Goal: Find specific page/section: Find specific page/section

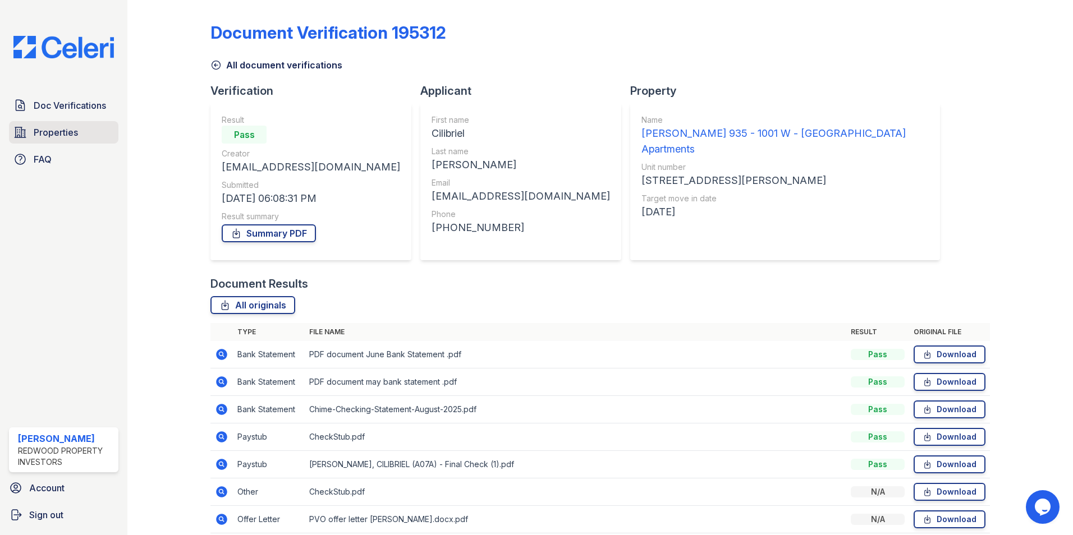
scroll to position [48, 0]
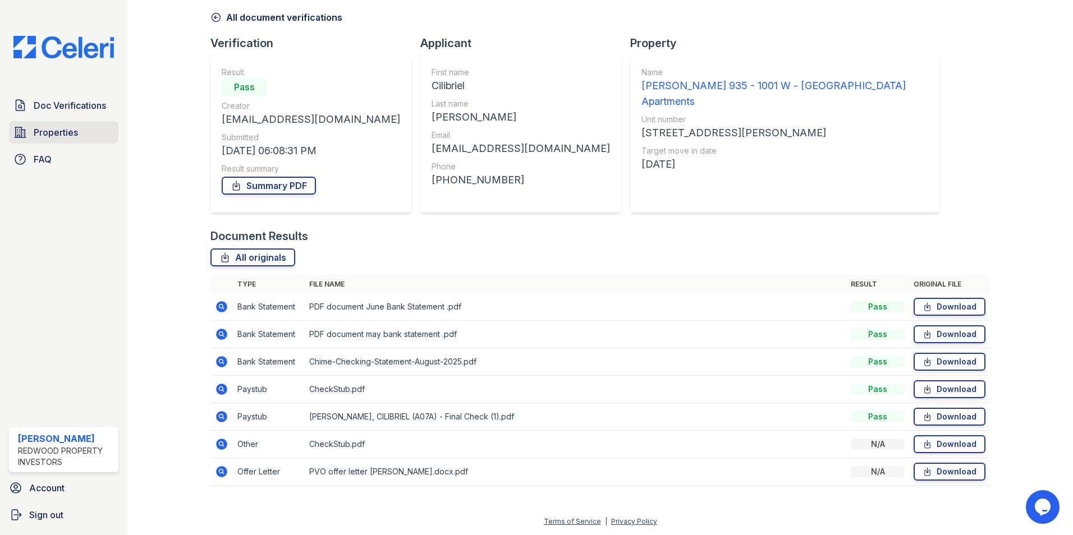
click at [65, 134] on span "Properties" at bounding box center [56, 132] width 44 height 13
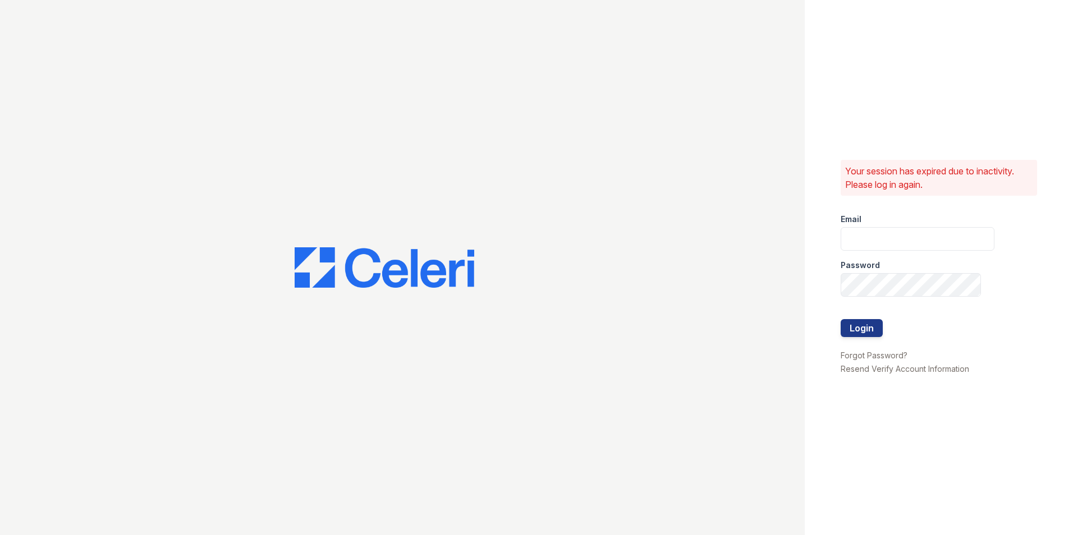
type input "paula@redwood-property.com"
click at [869, 328] on button "Login" at bounding box center [861, 328] width 42 height 18
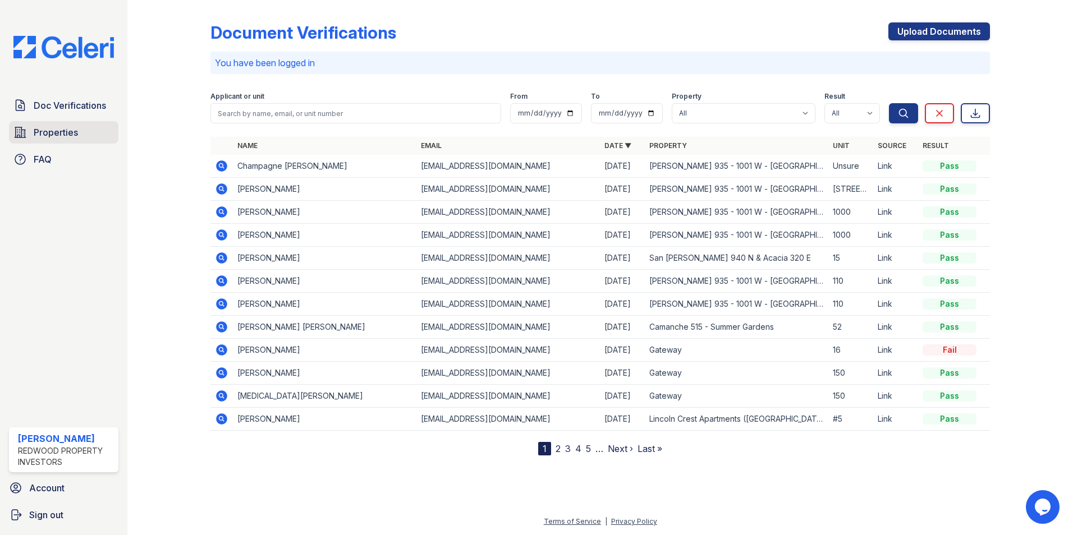
click at [56, 132] on span "Properties" at bounding box center [56, 132] width 44 height 13
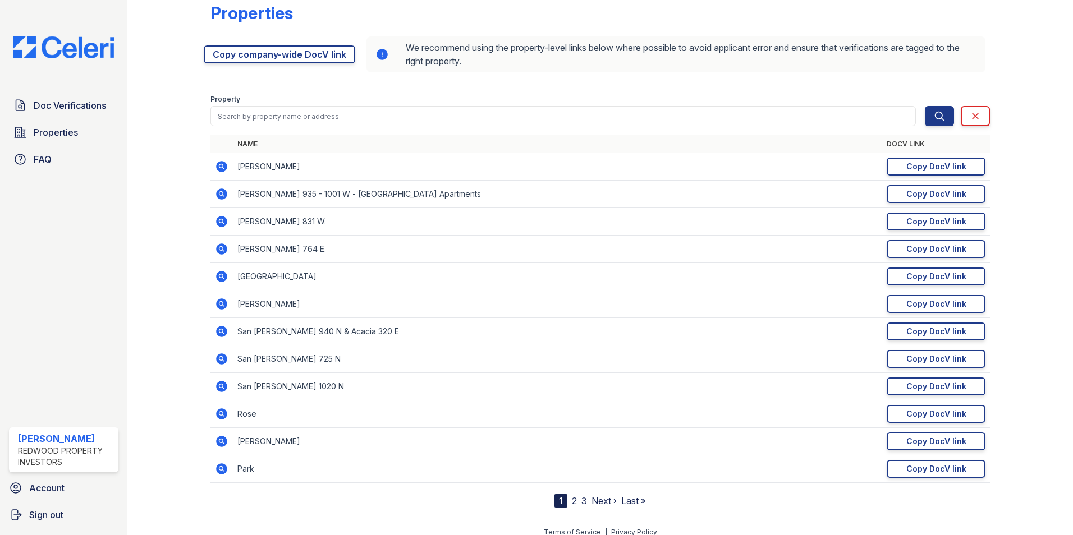
scroll to position [30, 0]
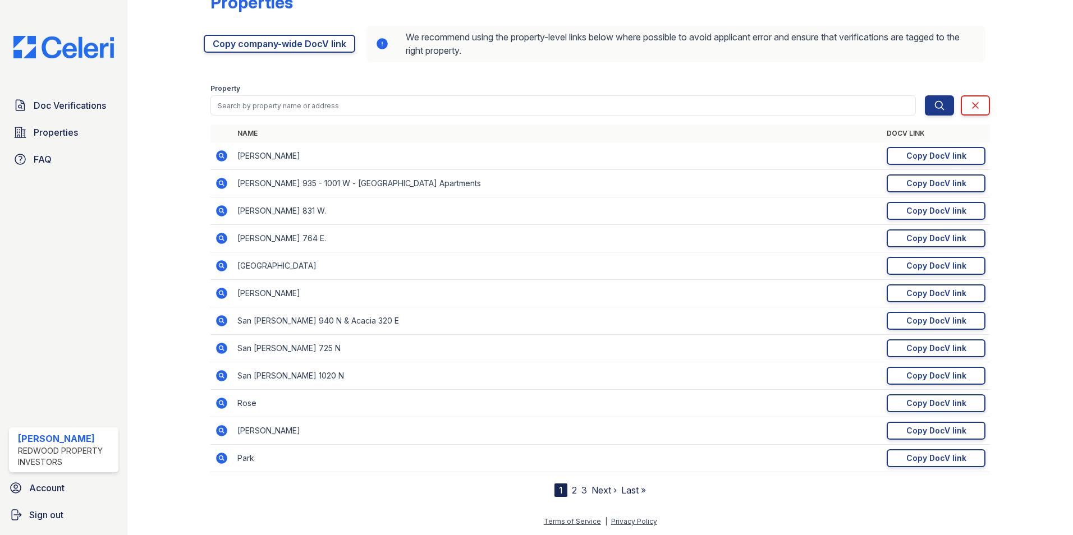
click at [572, 490] on link "2" at bounding box center [574, 490] width 5 height 11
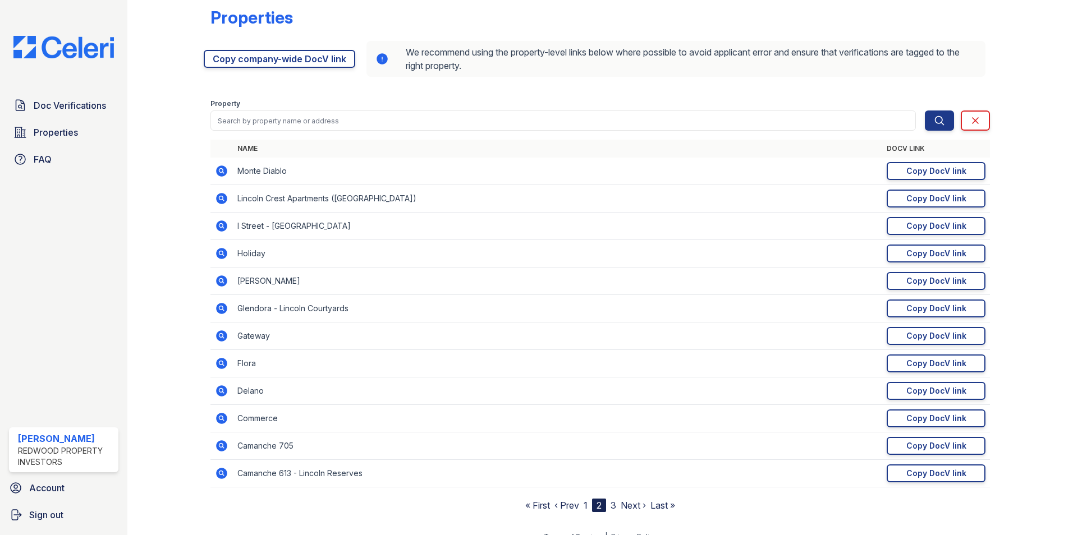
scroll to position [30, 0]
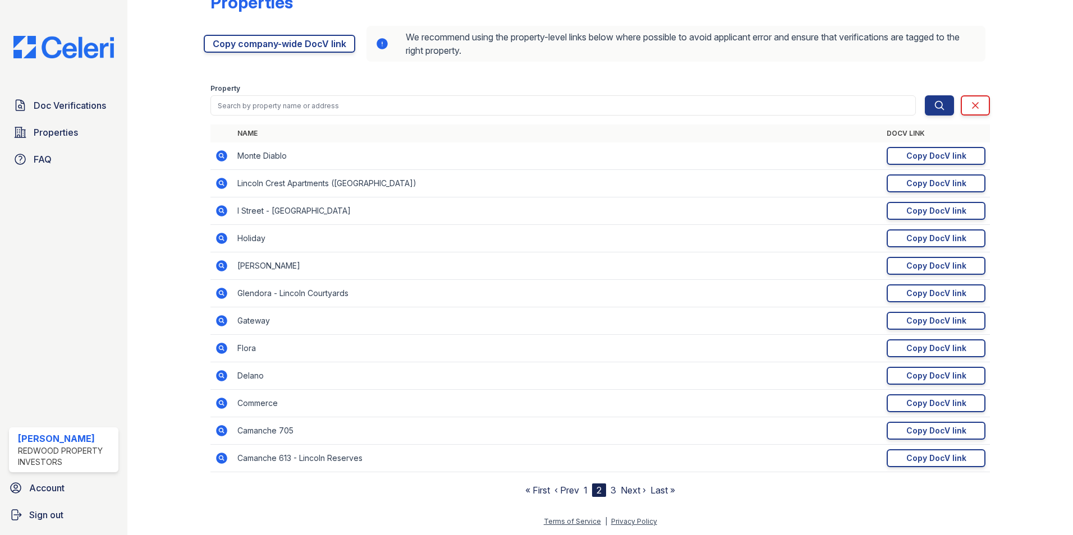
click at [610, 490] on link "3" at bounding box center [613, 490] width 6 height 11
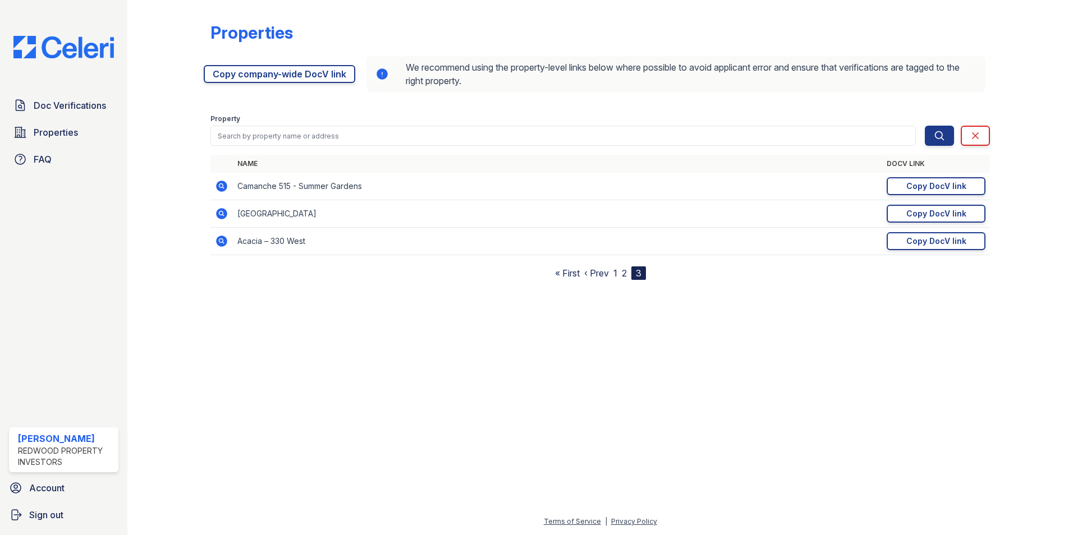
click at [614, 274] on link "1" at bounding box center [615, 273] width 4 height 11
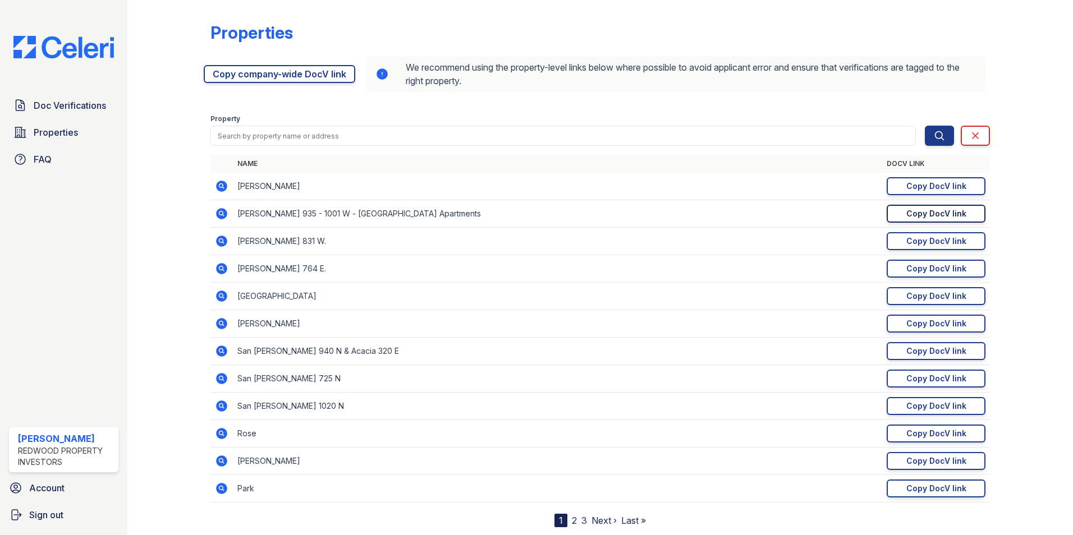
click at [912, 216] on div "Copy DocV link" at bounding box center [936, 213] width 60 height 11
click at [69, 109] on span "Doc Verifications" at bounding box center [70, 105] width 72 height 13
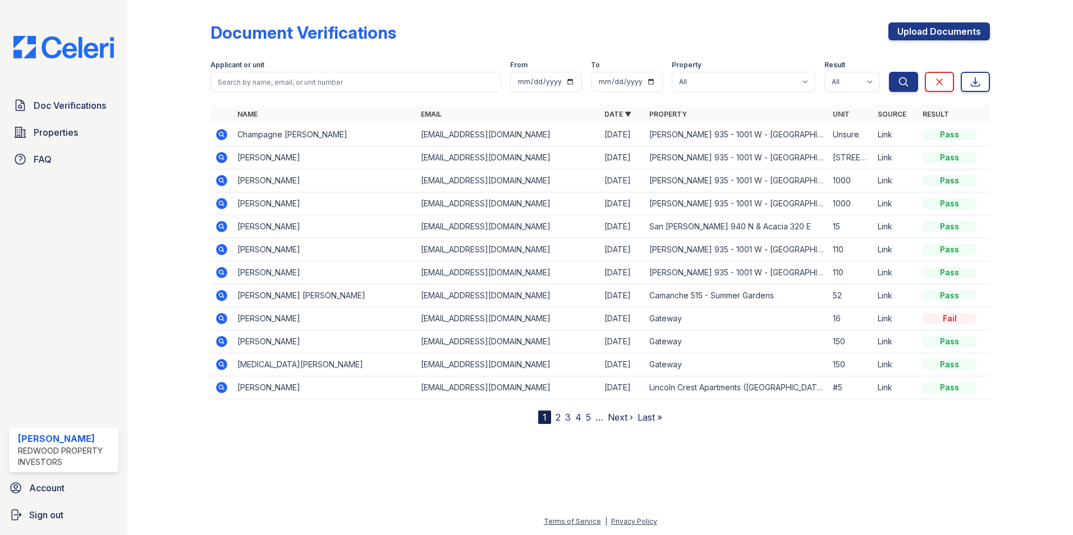
click at [219, 136] on icon at bounding box center [221, 134] width 11 height 11
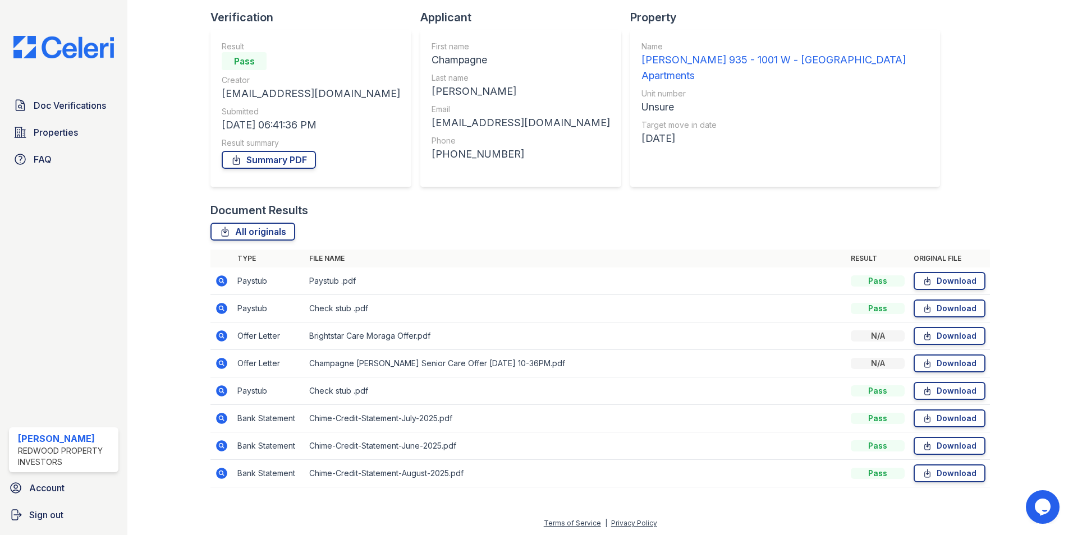
scroll to position [75, 0]
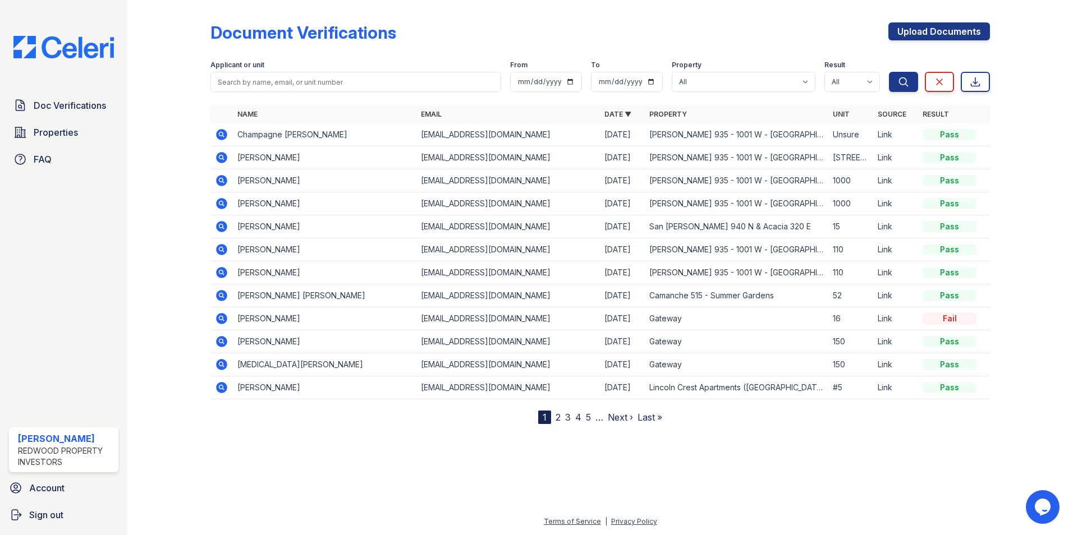
click at [556, 420] on link "2" at bounding box center [557, 417] width 5 height 11
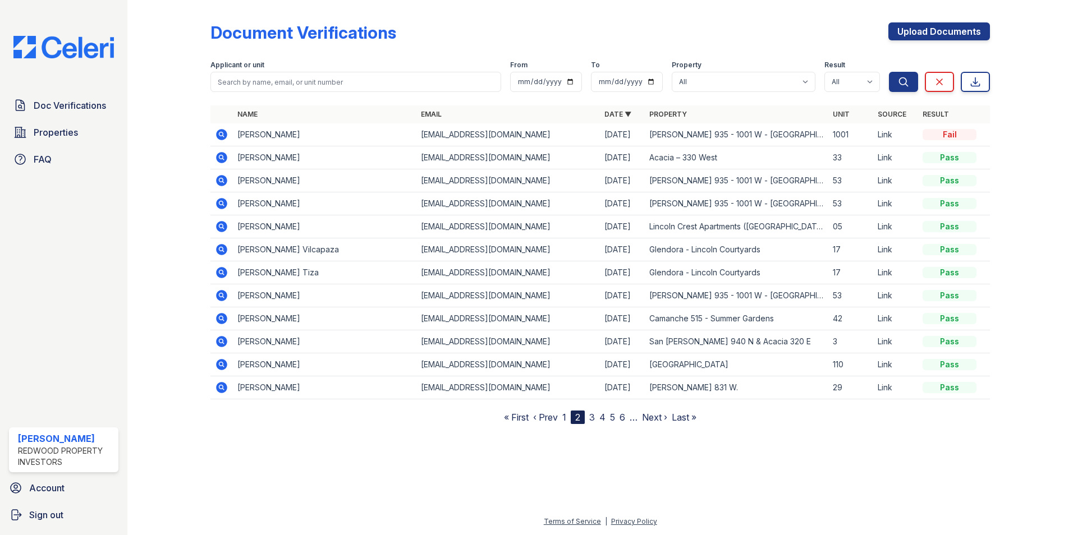
click at [220, 225] on icon at bounding box center [220, 225] width 3 height 3
